Goal: Task Accomplishment & Management: Complete application form

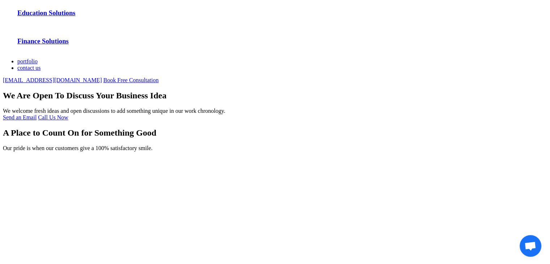
scroll to position [294, 0]
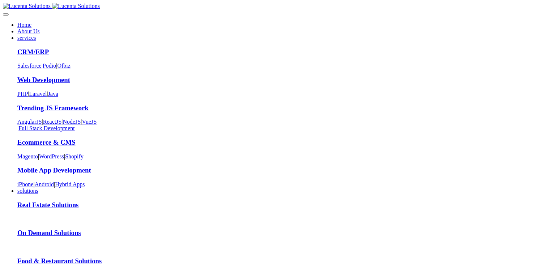
scroll to position [294, 0]
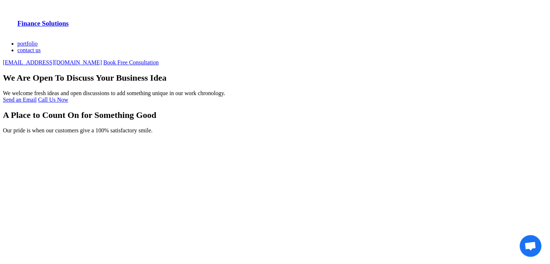
type input "test"
type input "test1@gmail.com"
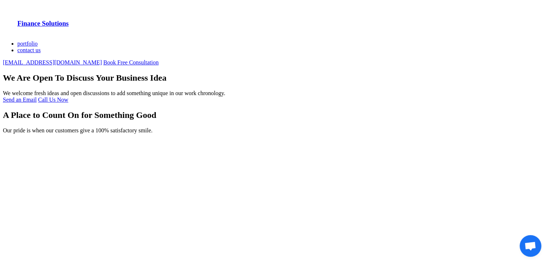
type input "1234567890"
type textarea "test"
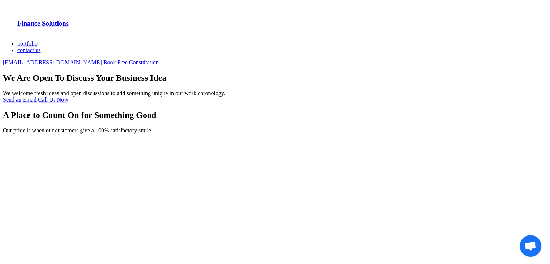
type input "14"
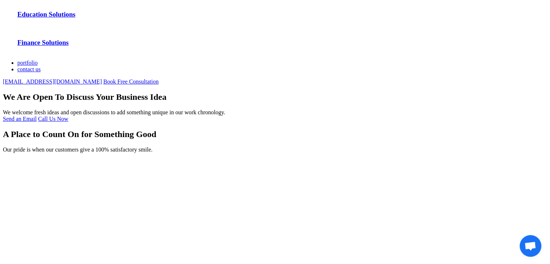
scroll to position [257, 0]
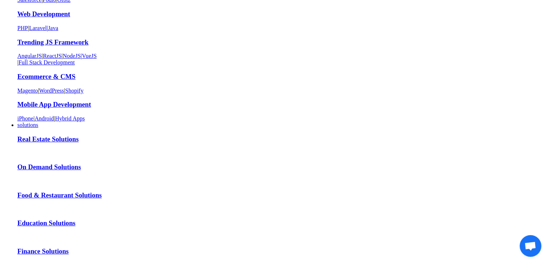
scroll to position [72, 0]
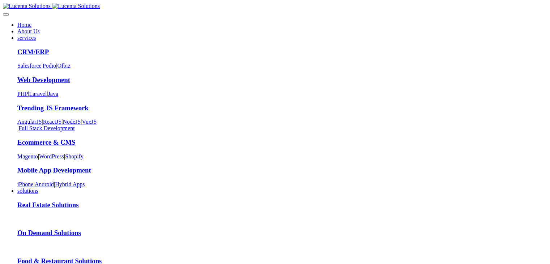
click at [31, 22] on link "Home" at bounding box center [24, 25] width 14 height 6
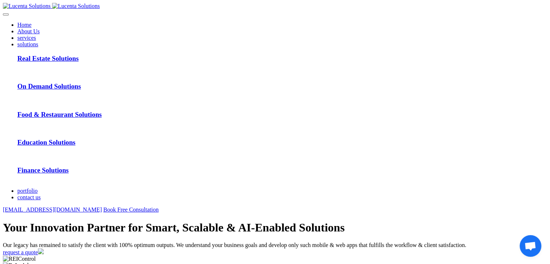
click at [272, 188] on li "portfolio" at bounding box center [282, 191] width 530 height 7
click at [38, 188] on link "portfolio" at bounding box center [27, 191] width 20 height 6
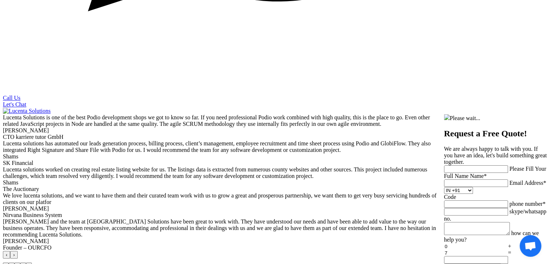
scroll to position [3714, 0]
drag, startPoint x: 380, startPoint y: 172, endPoint x: 400, endPoint y: 206, distance: 38.8
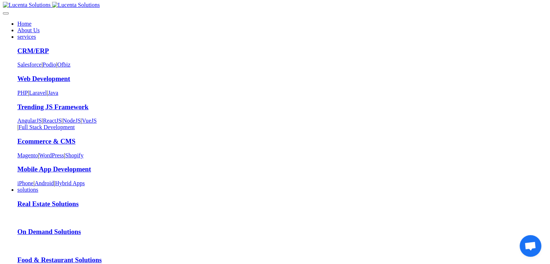
scroll to position [0, 0]
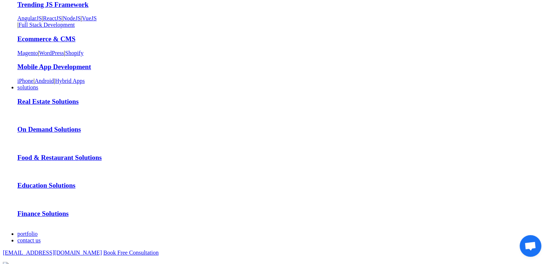
scroll to position [108, 0]
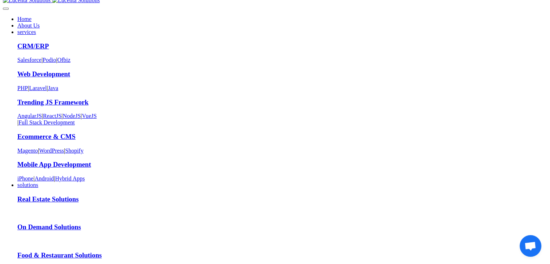
scroll to position [0, 0]
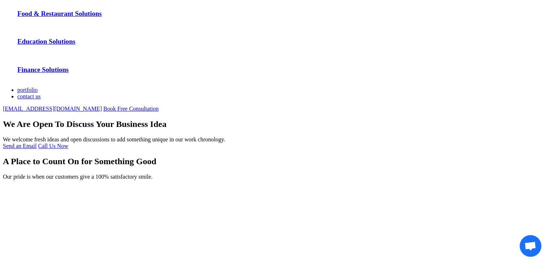
scroll to position [289, 0]
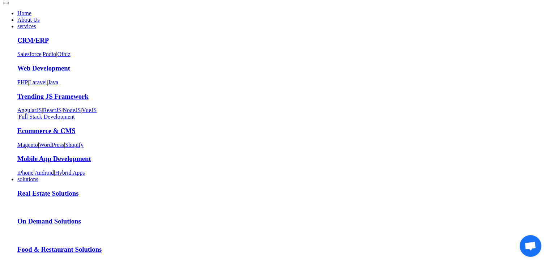
scroll to position [0, 0]
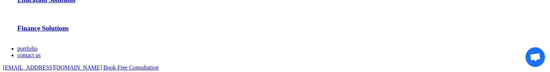
scroll to position [302, 0]
